Goal: Information Seeking & Learning: Learn about a topic

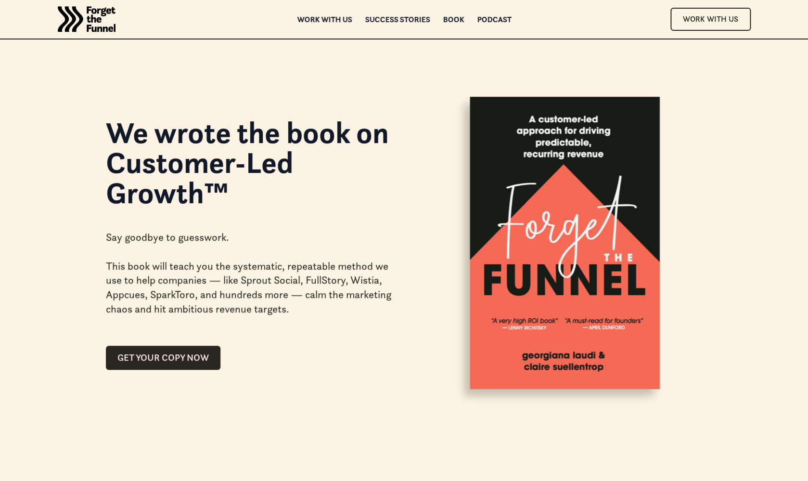
click at [391, 208] on div "We wrote the book on Customer-Led Growth™" at bounding box center [249, 161] width 287 height 107
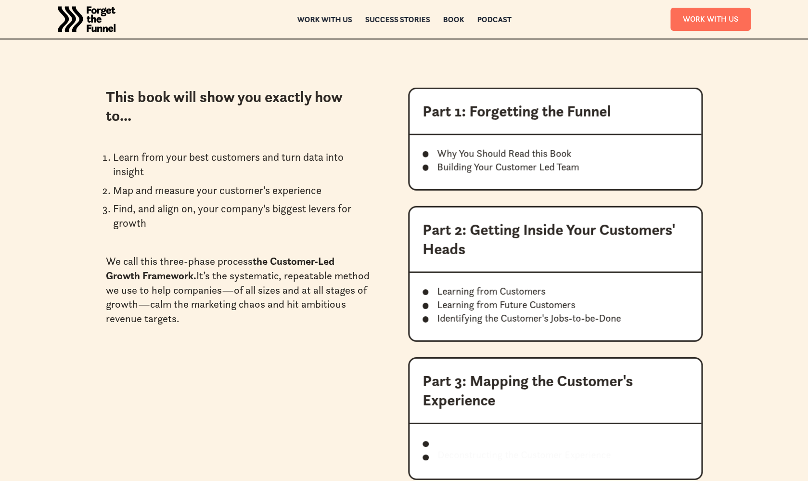
scroll to position [1042, 0]
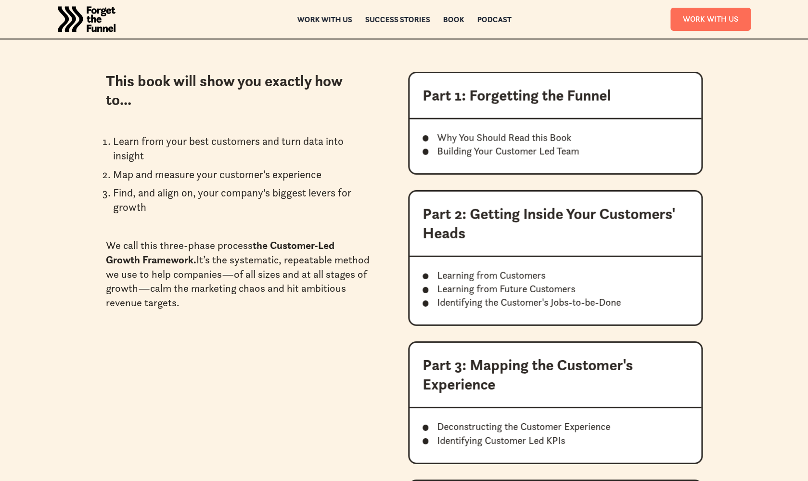
click at [509, 137] on p "Why You Should Read this Book" at bounding box center [504, 137] width 134 height 13
click at [467, 154] on p "Building Your Customer Led Team" at bounding box center [508, 150] width 142 height 13
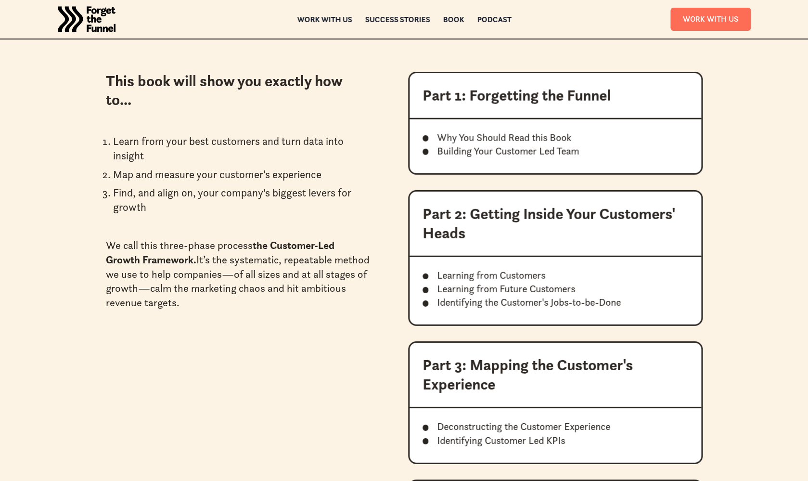
click at [467, 154] on p "Building Your Customer Led Team" at bounding box center [508, 150] width 142 height 13
click at [311, 200] on li "Find, and align on, your company's biggest levers for growth" at bounding box center [242, 199] width 258 height 29
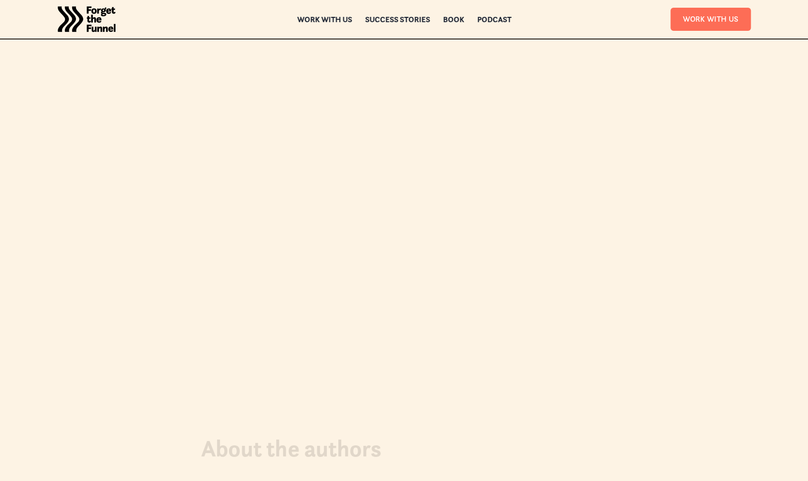
scroll to position [3369, 0]
click at [165, 280] on div at bounding box center [404, 235] width 693 height 195
click at [183, 281] on div at bounding box center [404, 235] width 693 height 195
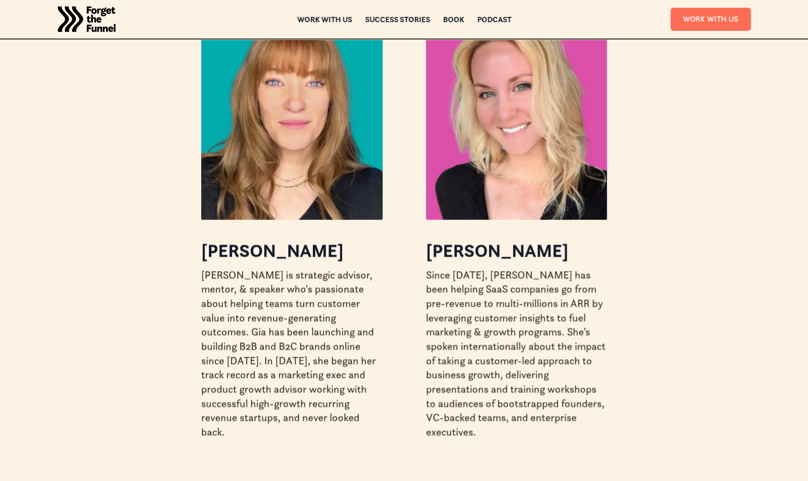
scroll to position [3839, 0]
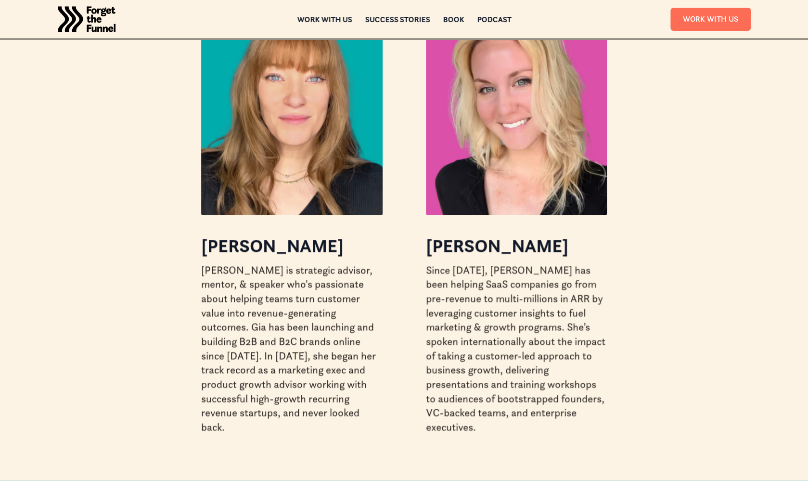
click at [163, 279] on div "About the authors Georgiana Laudi Georgiana is strategic advisor, mentor, & spe…" at bounding box center [404, 190] width 597 height 579
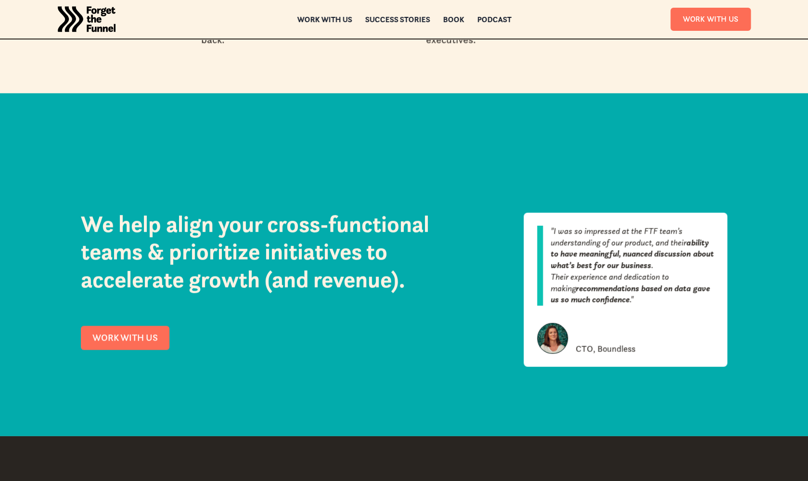
scroll to position [4273, 0]
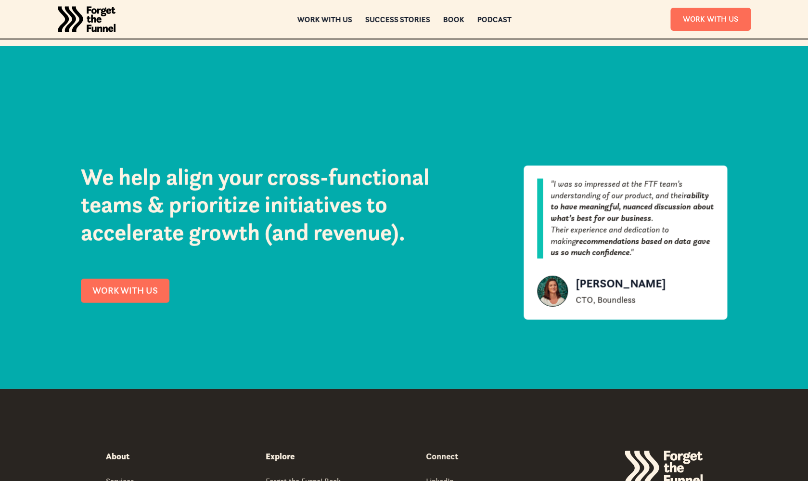
click at [487, 274] on div "We help align your cross-functional teams & prioritize initiatives to accelerat…" at bounding box center [284, 233] width 407 height 174
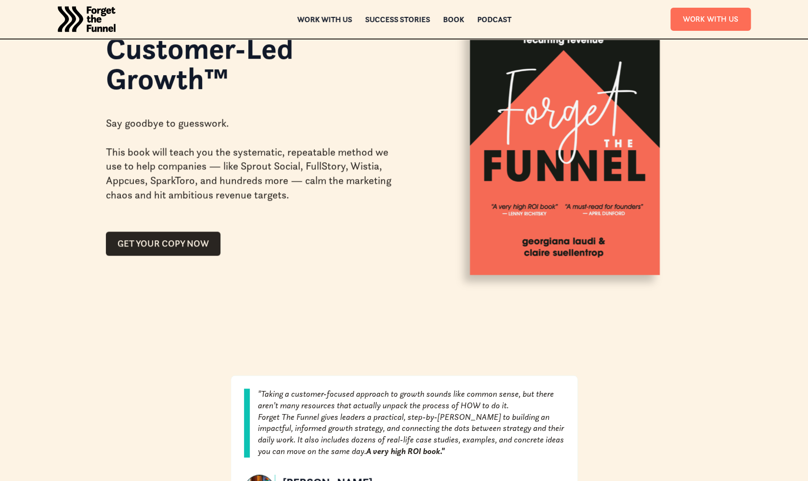
scroll to position [0, 0]
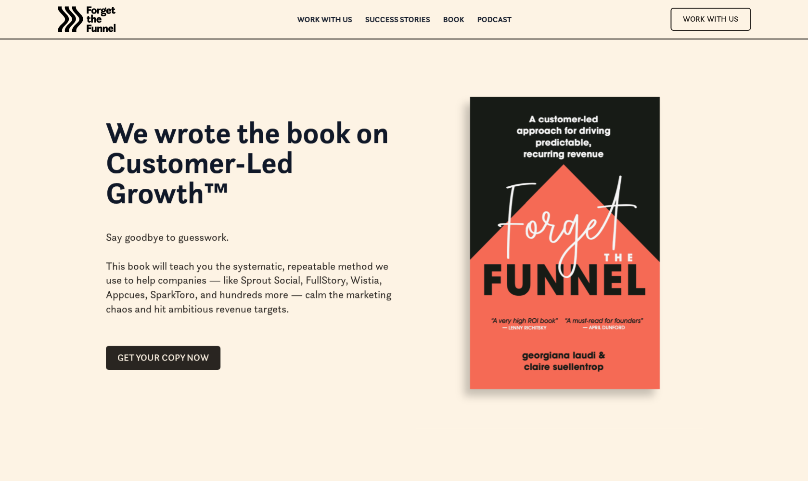
click at [102, 26] on img "home" at bounding box center [87, 19] width 58 height 38
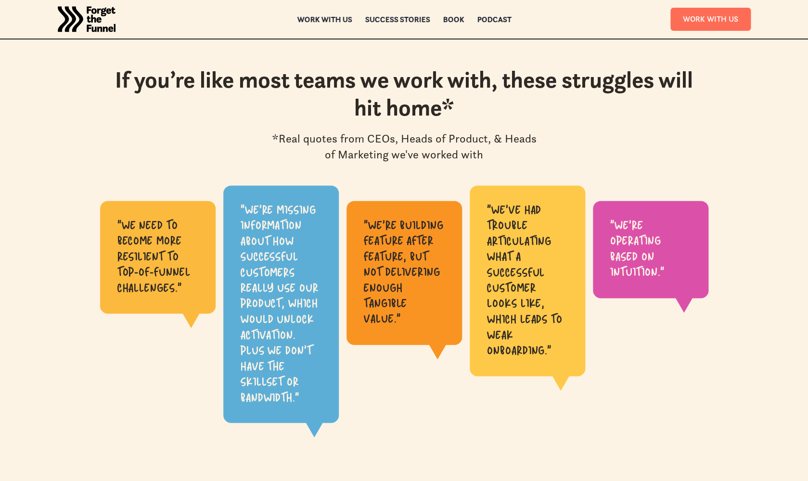
scroll to position [486, 0]
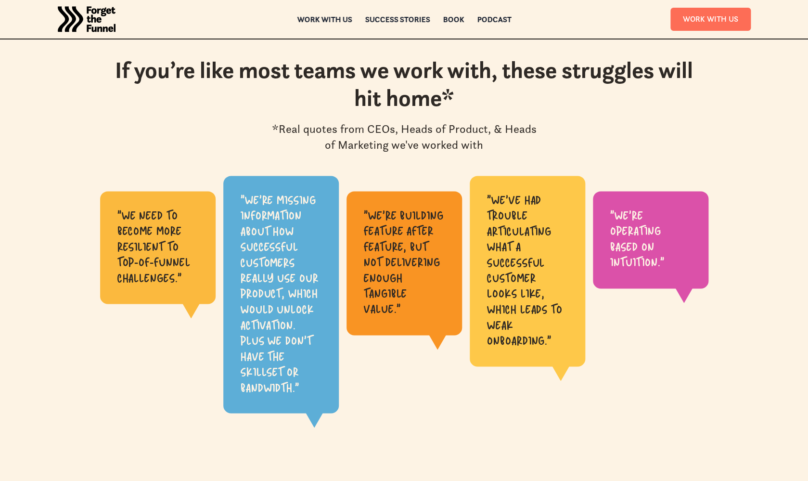
click at [267, 279] on div ""We're missing information about how successful customers really use our produc…" at bounding box center [281, 294] width 81 height 203
click at [241, 347] on div ""We're missing information about how successful customers really use our produc…" at bounding box center [281, 294] width 81 height 203
click at [409, 205] on div ""we're building feature after feature, but not delivering enough tangible value…" at bounding box center [403, 263] width 115 height 144
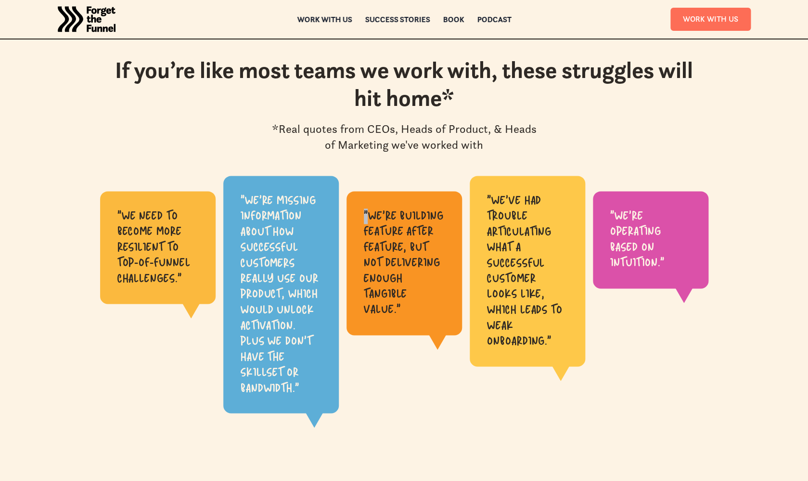
click at [409, 205] on div ""we're building feature after feature, but not delivering enough tangible value…" at bounding box center [403, 263] width 115 height 144
click at [514, 200] on div ""We've had trouble articulating what a successful customer looks like, which le…" at bounding box center [527, 271] width 81 height 156
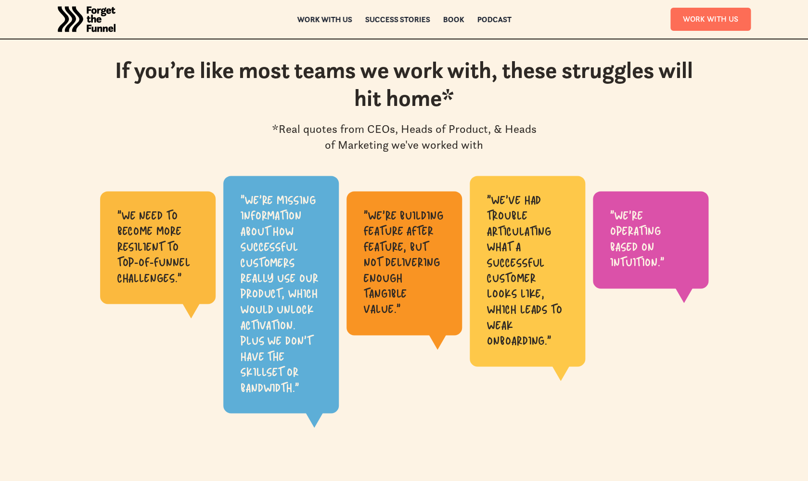
click at [617, 211] on div ""We're operating based on intuition."" at bounding box center [650, 239] width 81 height 63
click at [740, 191] on div ""We need to become more resilient to top-of-funnel challenges." "We're missing …" at bounding box center [403, 303] width 769 height 255
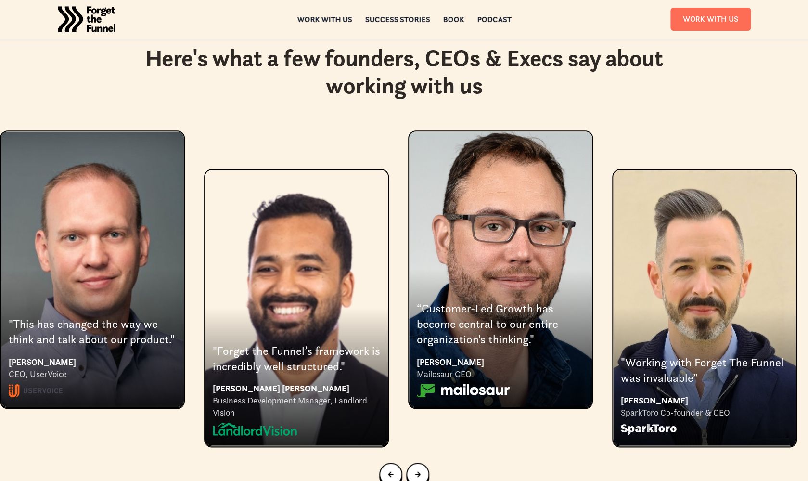
scroll to position [1787, 0]
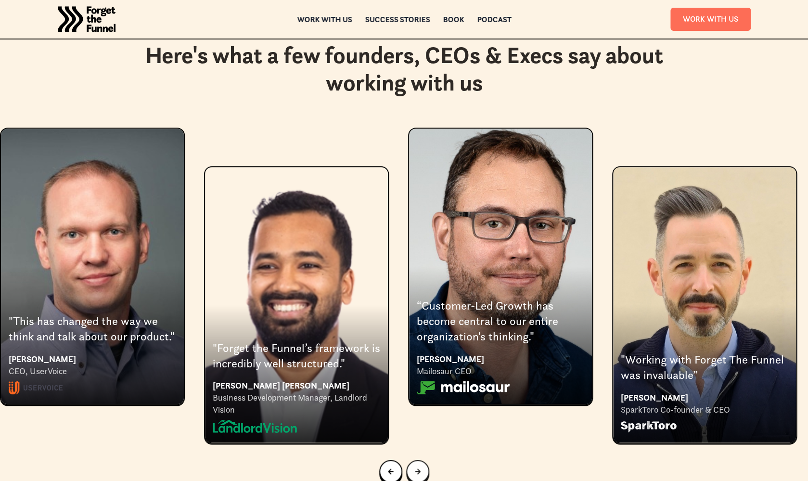
click at [416, 468] on icon "Next slide" at bounding box center [418, 471] width 6 height 6
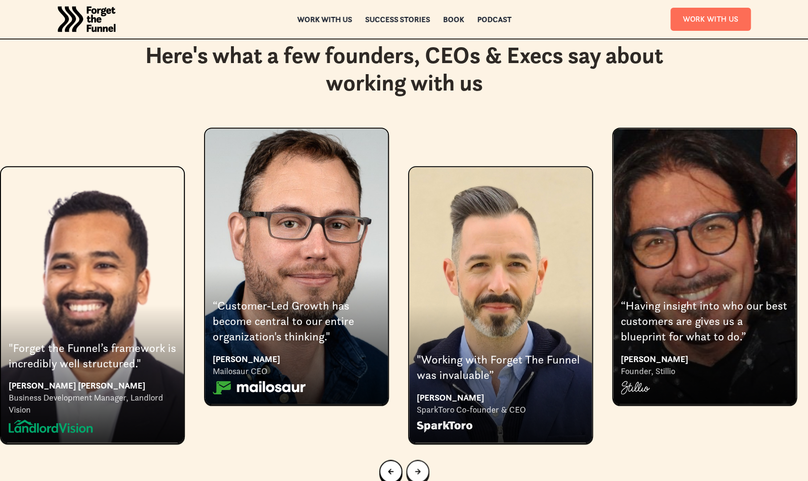
click at [416, 468] on icon "Next slide" at bounding box center [418, 471] width 6 height 6
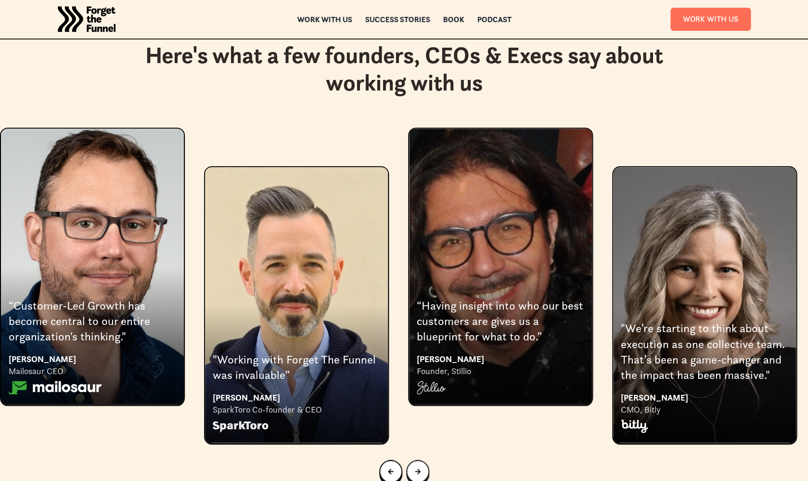
click at [416, 468] on icon "Next slide" at bounding box center [418, 471] width 6 height 6
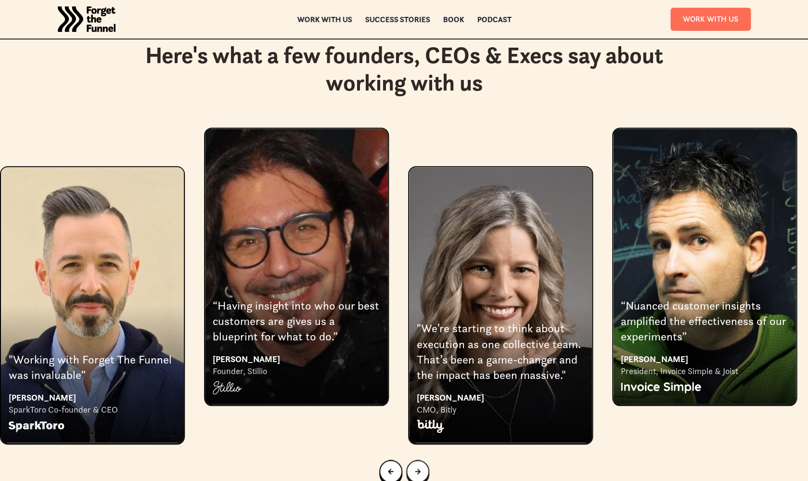
click at [416, 468] on icon "Next slide" at bounding box center [418, 471] width 6 height 6
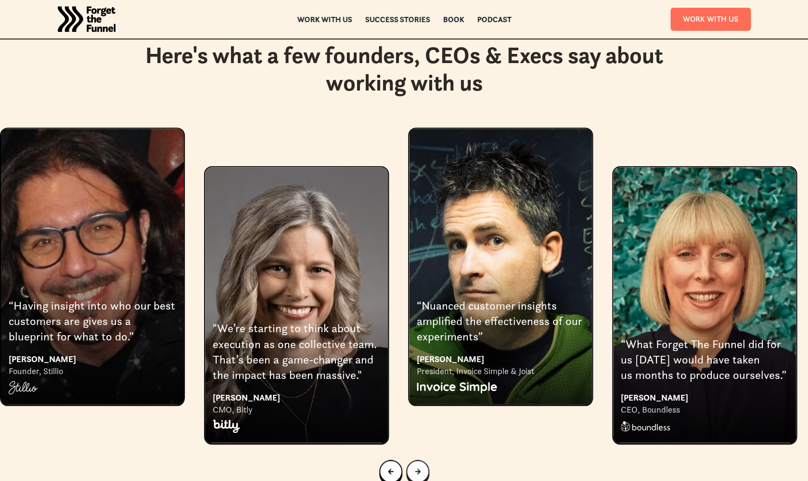
click at [416, 468] on icon "Next slide" at bounding box center [418, 471] width 6 height 6
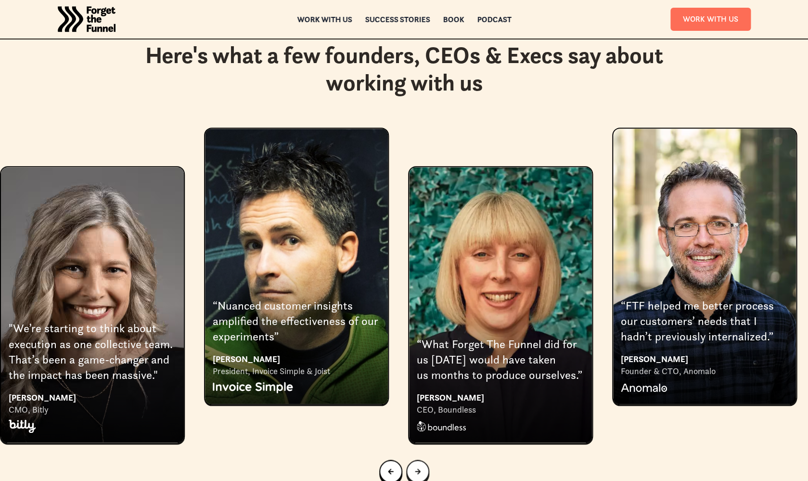
click at [416, 468] on icon "Next slide" at bounding box center [418, 471] width 6 height 6
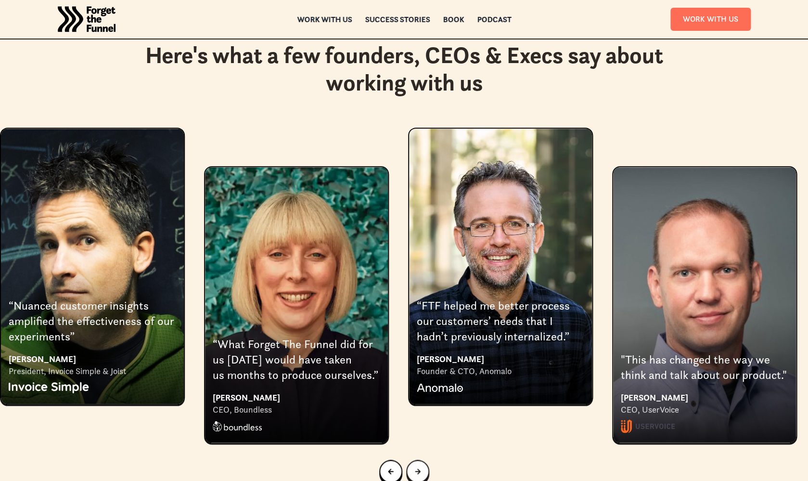
click at [416, 468] on icon "Next slide" at bounding box center [418, 471] width 6 height 6
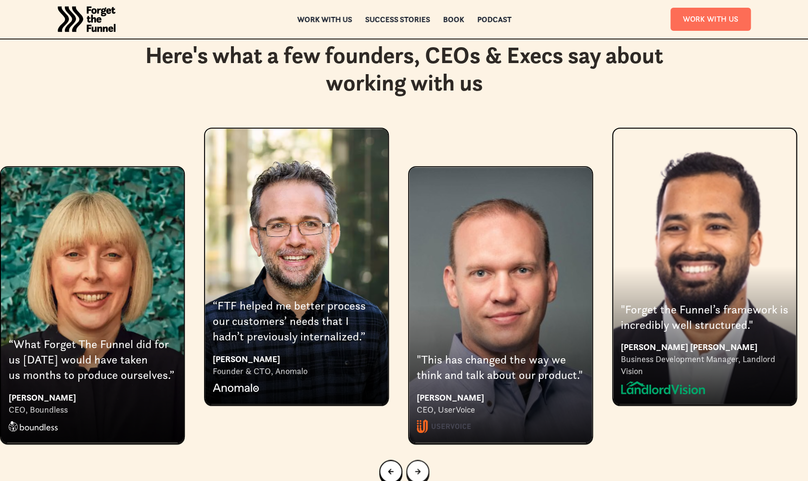
click at [416, 468] on icon "Next slide" at bounding box center [418, 471] width 6 height 6
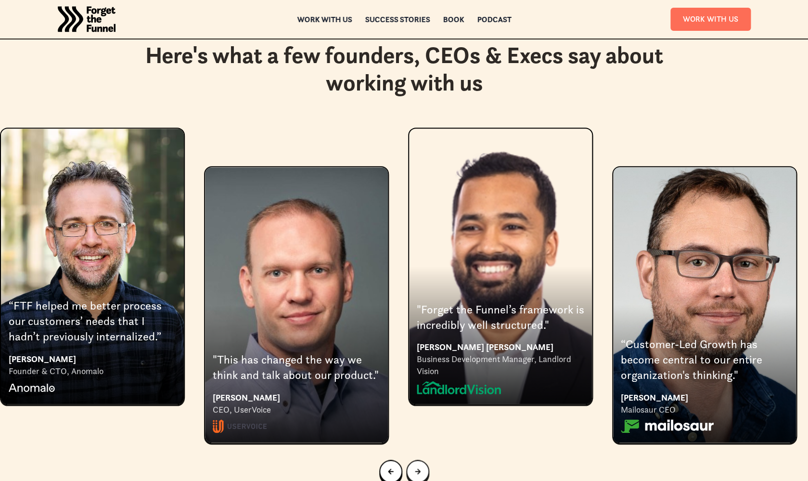
click at [416, 468] on icon "Go to first slide" at bounding box center [418, 471] width 6 height 6
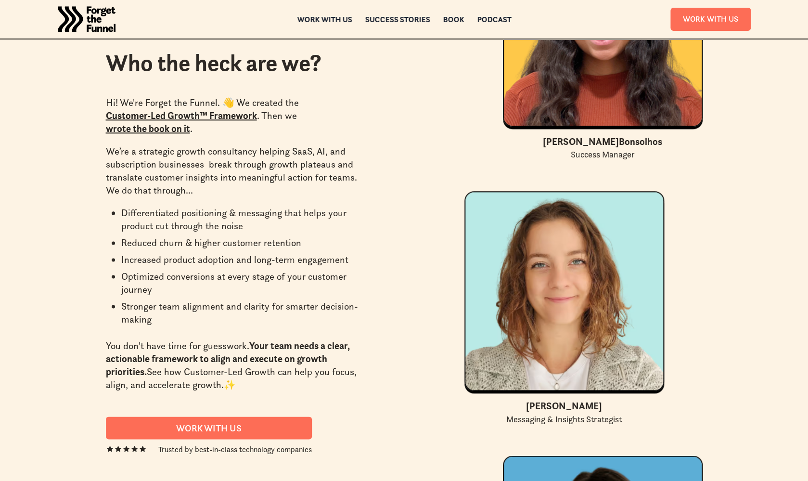
scroll to position [3625, 0]
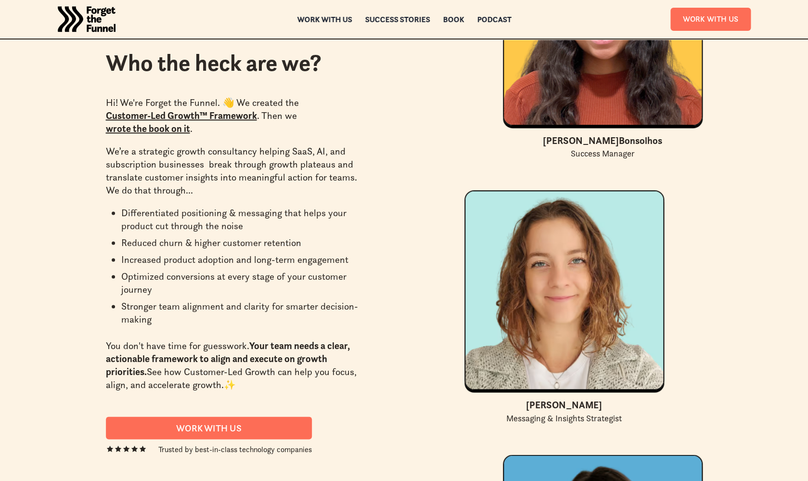
click at [178, 117] on link "Customer-Led Growth™ Framework" at bounding box center [181, 116] width 151 height 12
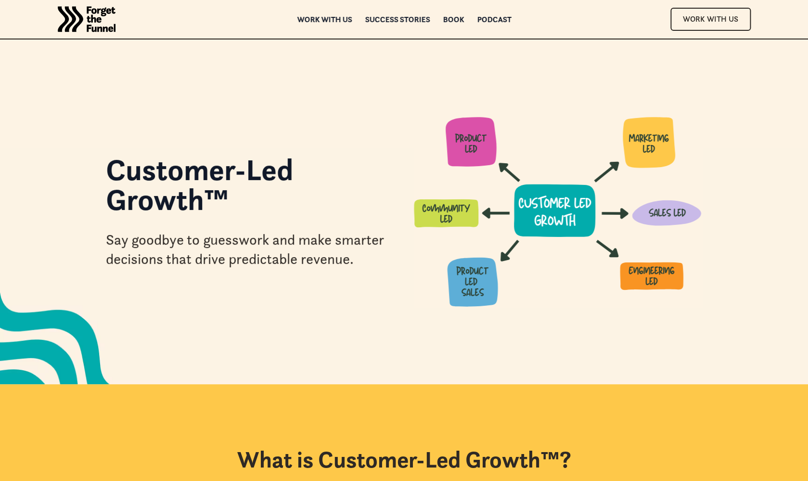
click at [69, 240] on div "Customer-Led Growth™ Say goodbye to guesswork and make smarter decisions that d…" at bounding box center [404, 211] width 693 height 191
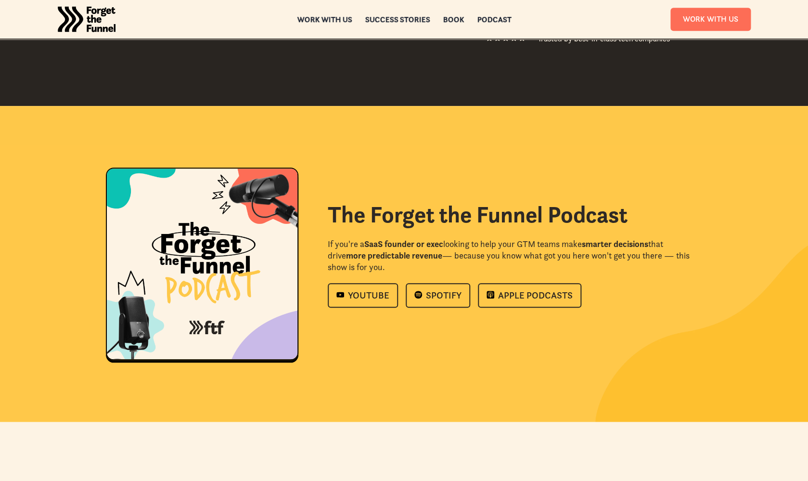
scroll to position [1817, 0]
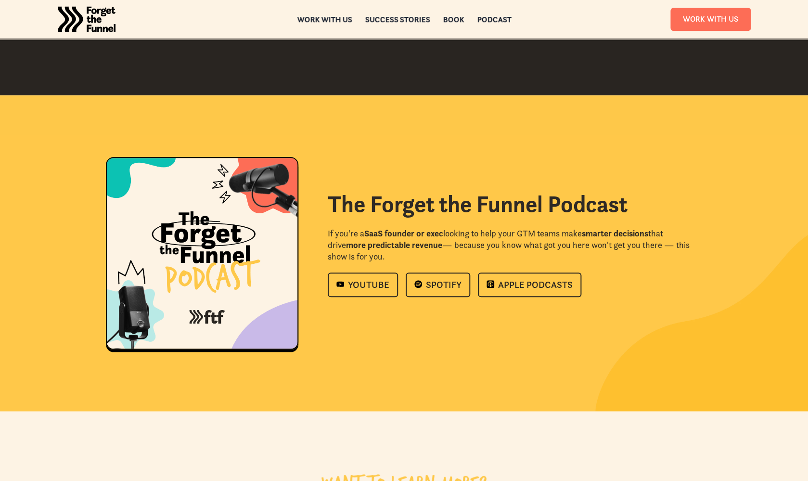
click at [468, 318] on div "The Forget the Funnel Podcast If you're a SaaS founder or exec looking to help …" at bounding box center [404, 253] width 597 height 192
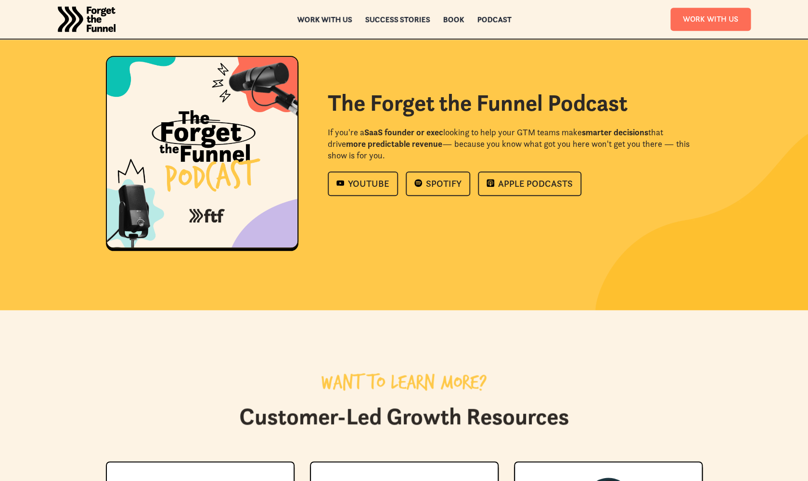
scroll to position [2205, 0]
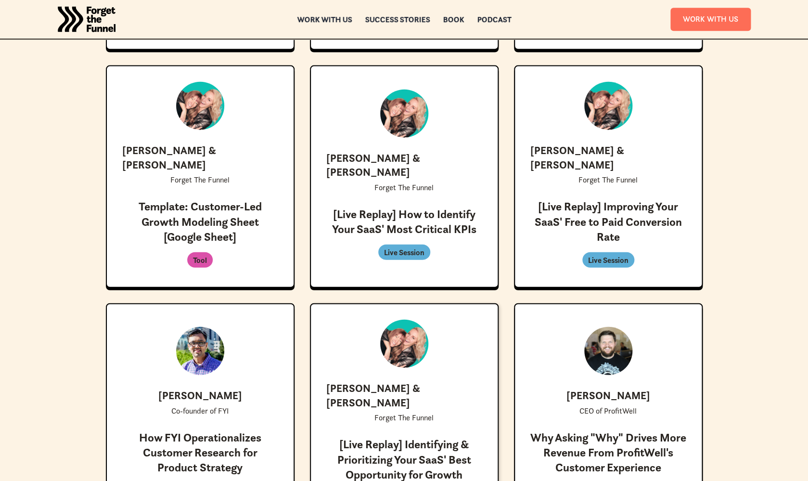
scroll to position [2553, 0]
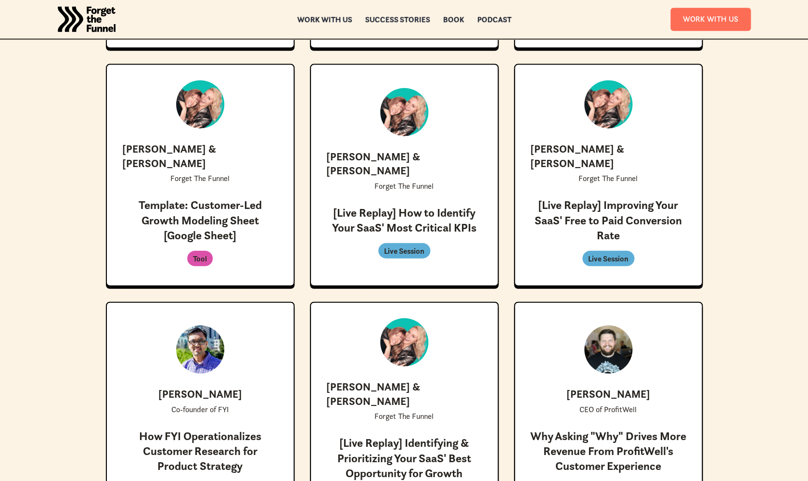
click at [762, 221] on div "want to learn more? Customer-Led Growth Resources Allie Hitchcock Customer Mark…" at bounding box center [404, 179] width 808 height 1010
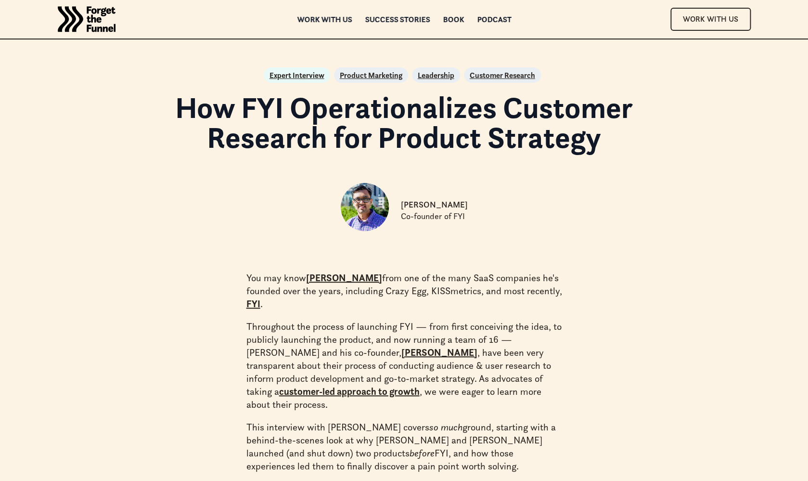
click at [565, 129] on h1 "How FYI Operationalizes Customer Research for Product Strategy" at bounding box center [404, 122] width 547 height 60
click at [336, 17] on div "Work with us" at bounding box center [324, 19] width 55 height 7
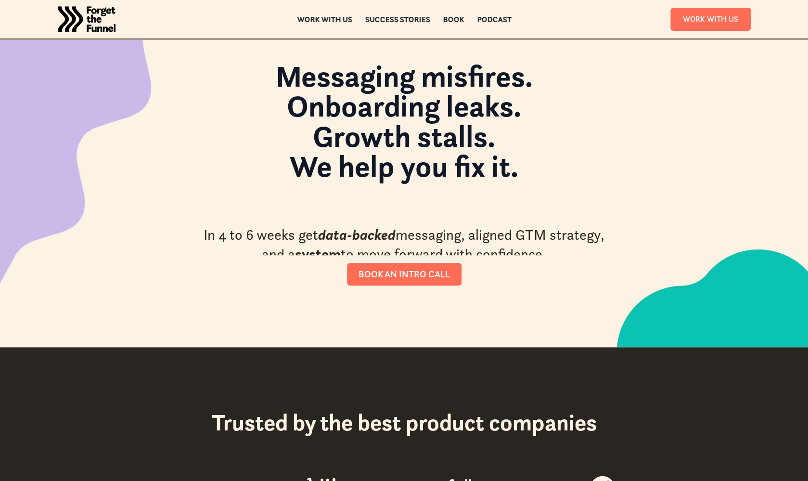
scroll to position [43, 0]
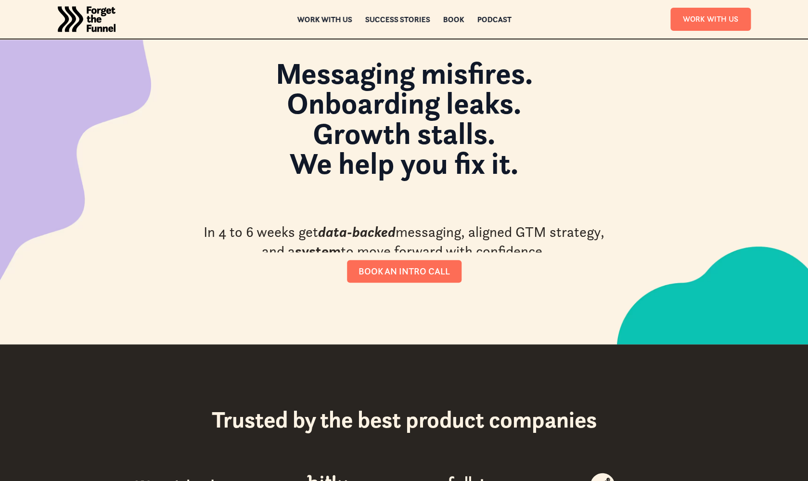
click at [468, 233] on div "In 4 to 6 weeks get data-backed messaging, aligned GTM strategy, and a system t…" at bounding box center [404, 241] width 409 height 39
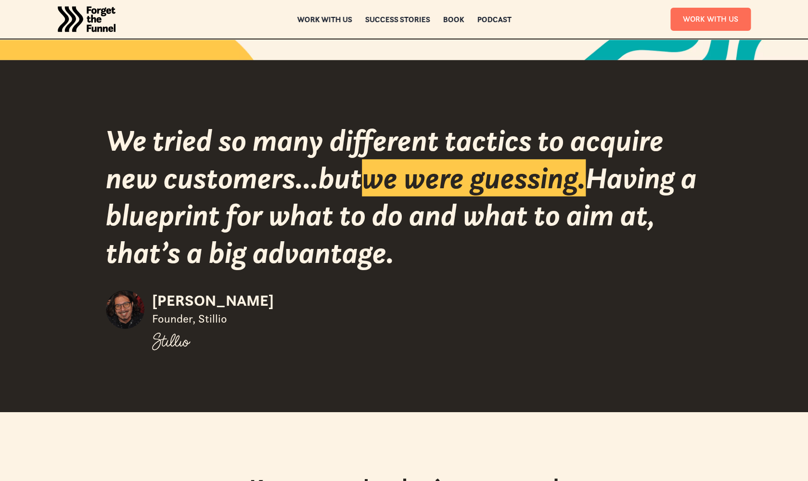
scroll to position [1237, 0]
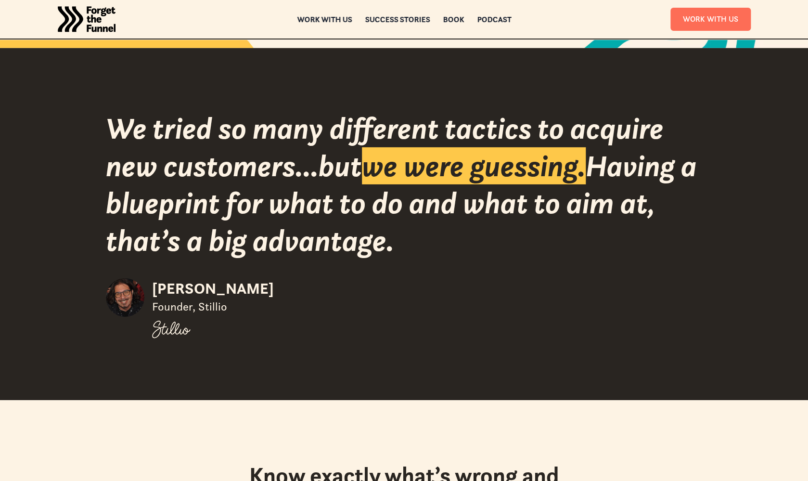
click at [436, 138] on div "We tried so many different tactics to acquire new customers...but we were guess…" at bounding box center [404, 184] width 597 height 149
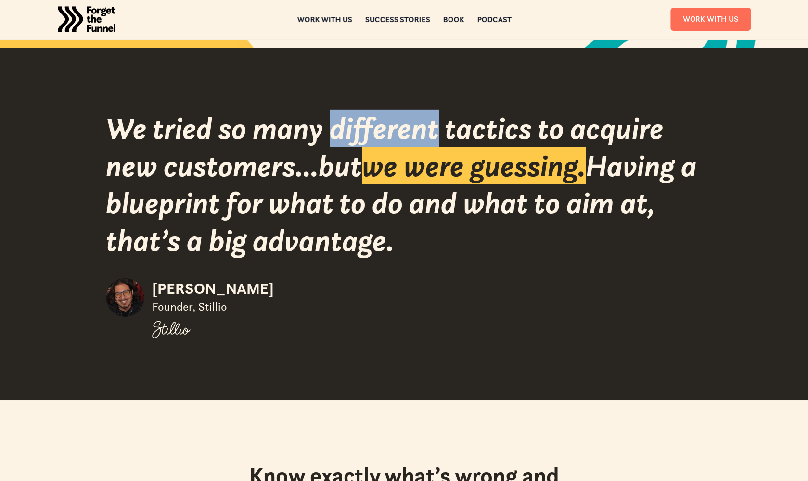
click at [436, 138] on div "We tried so many different tactics to acquire new customers...but we were guess…" at bounding box center [404, 184] width 597 height 149
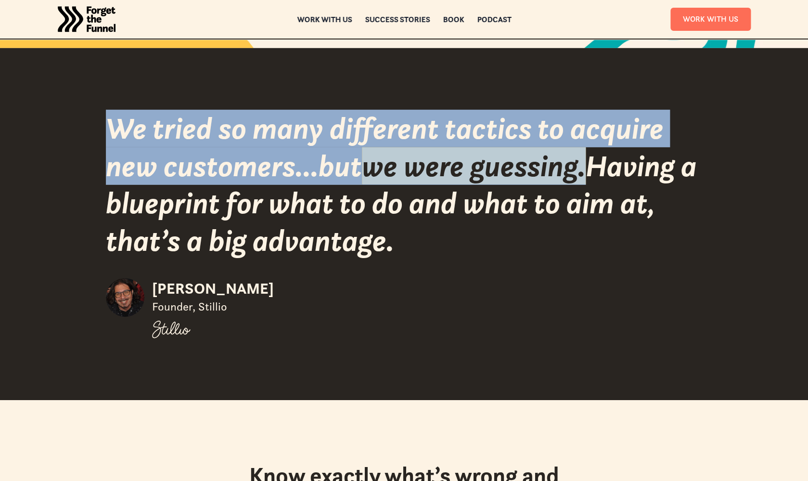
click at [436, 138] on div "We tried so many different tactics to acquire new customers...but we were guess…" at bounding box center [404, 184] width 597 height 149
click at [322, 140] on div "We tried so many different tactics to acquire new customers...but we were guess…" at bounding box center [404, 184] width 597 height 149
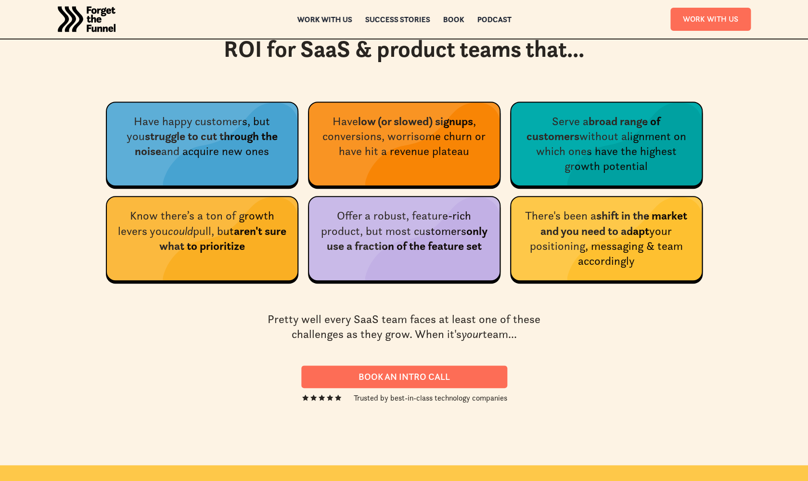
scroll to position [3791, 0]
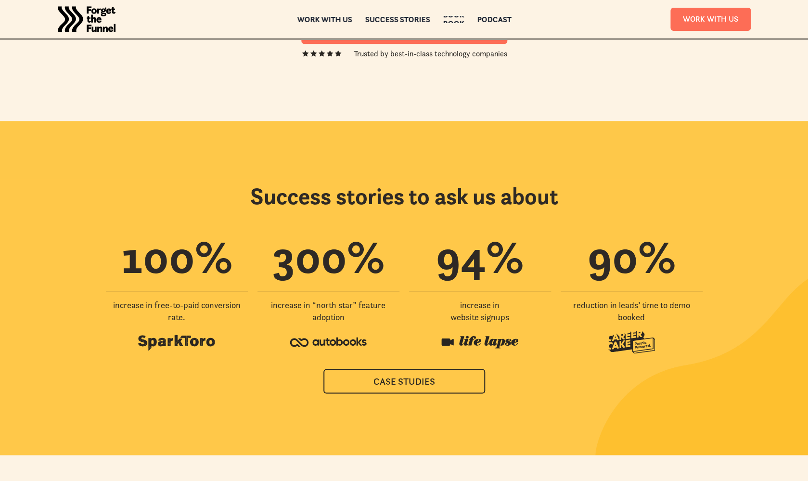
click at [458, 20] on div "Book" at bounding box center [453, 23] width 21 height 7
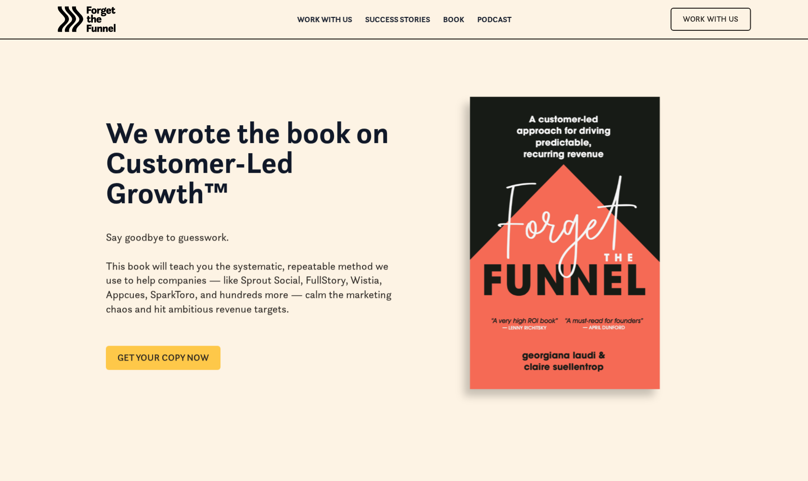
click at [189, 356] on link "GET YOUR COPY NOW" at bounding box center [163, 357] width 115 height 24
